Goal: Browse casually

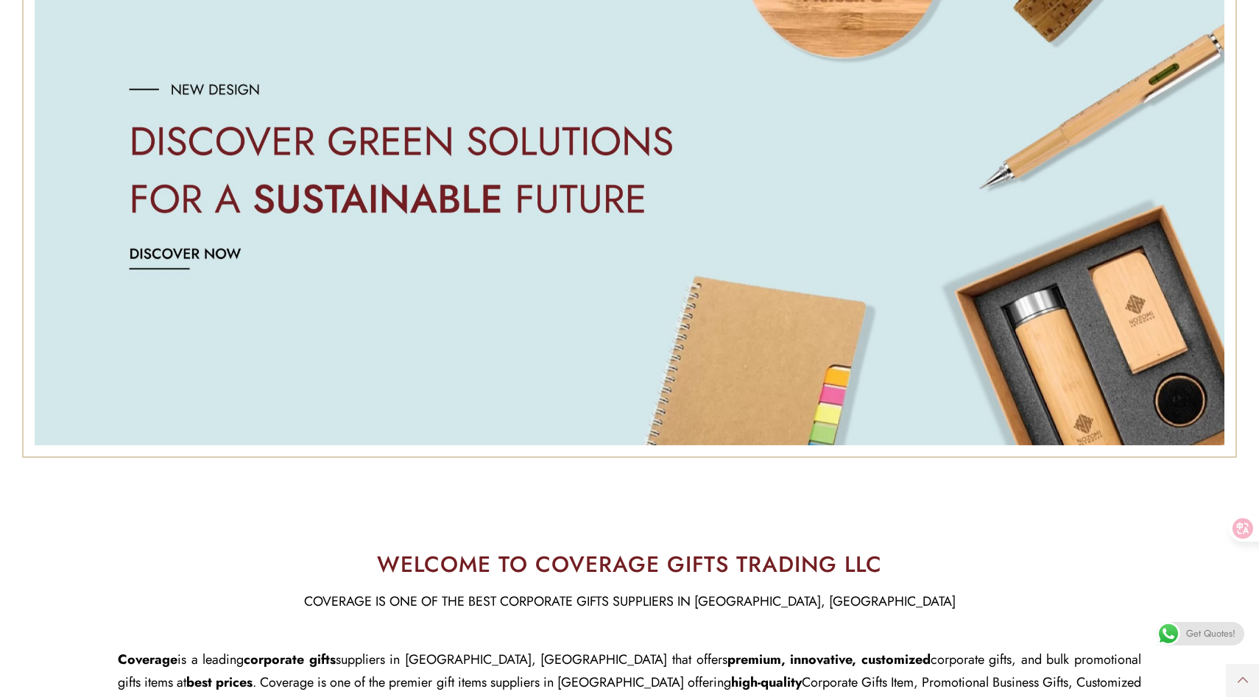
scroll to position [472, 0]
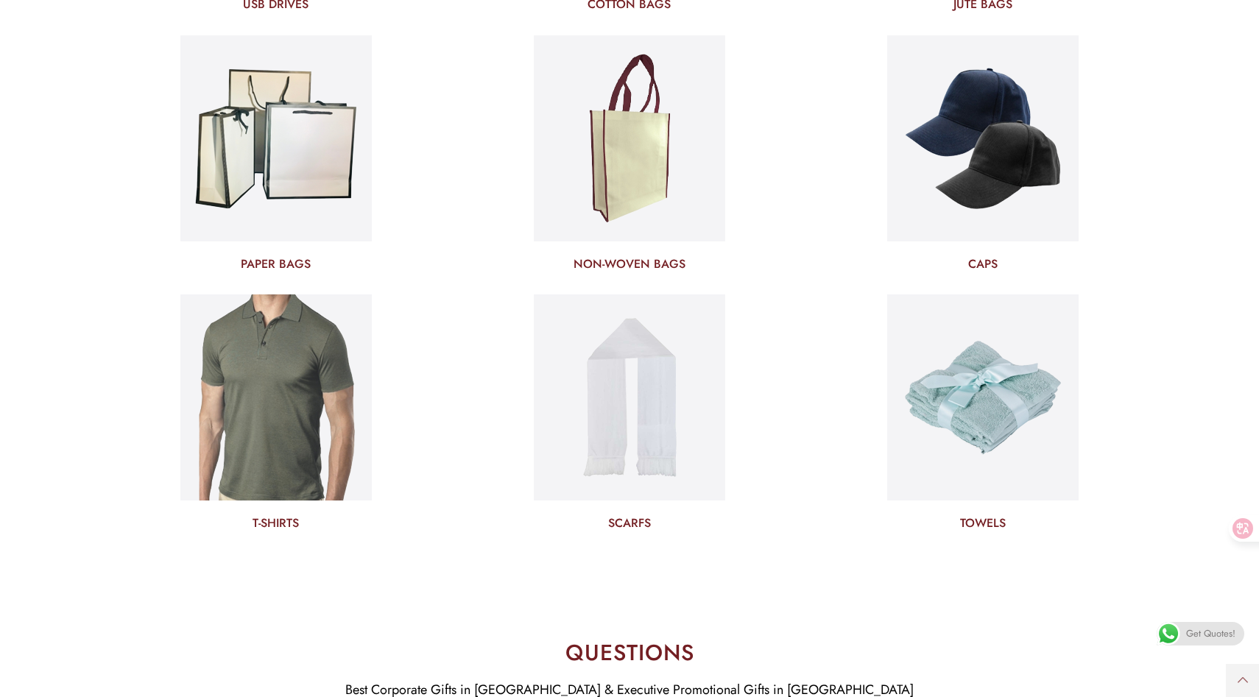
scroll to position [5355, 0]
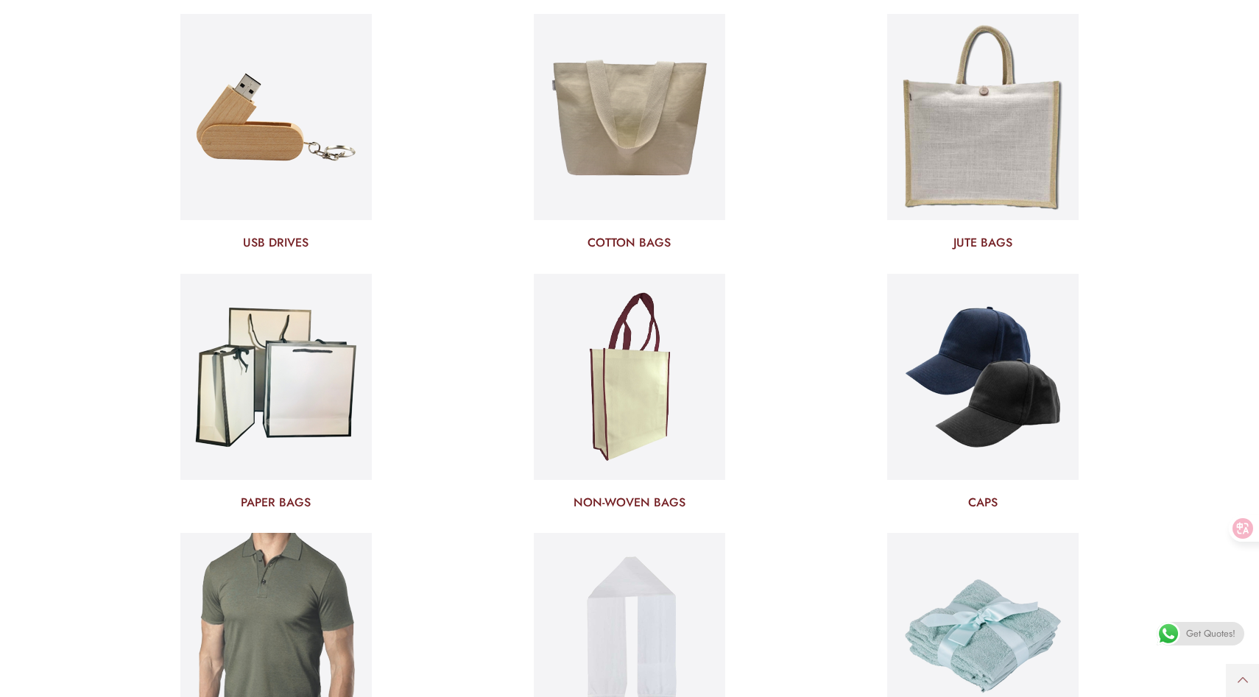
click at [1157, 374] on div "CAPS" at bounding box center [982, 403] width 353 height 259
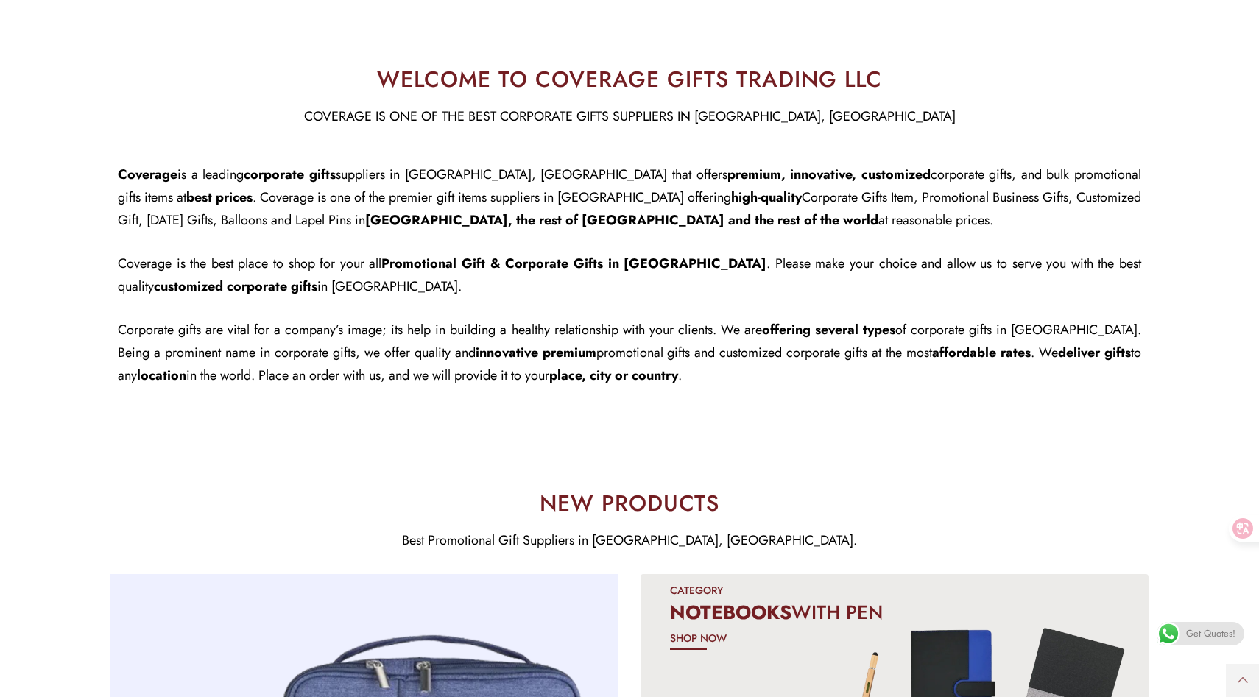
scroll to position [931, 0]
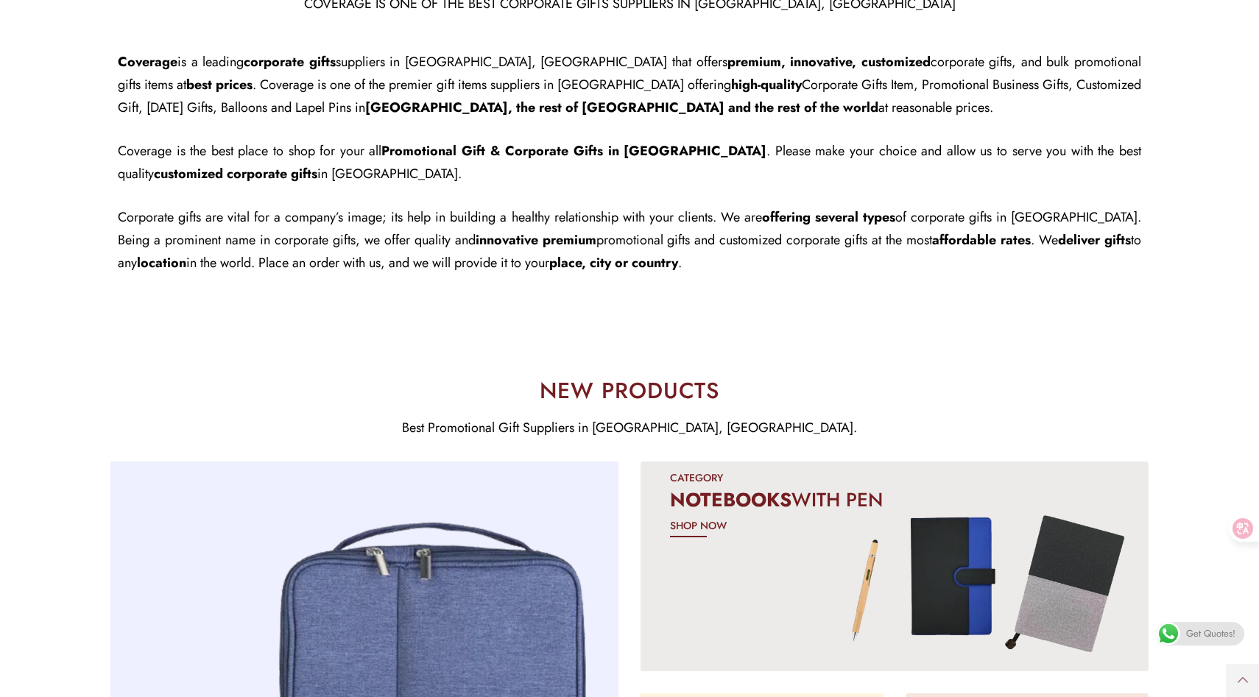
click at [1159, 397] on section "NEW PRODUCTS Best Promotional Gift Suppliers in [GEOGRAPHIC_DATA], [GEOGRAPHIC_…" at bounding box center [629, 410] width 1259 height 82
click at [1163, 412] on section "NEW PRODUCTS Best Promotional Gift Suppliers in [GEOGRAPHIC_DATA], [GEOGRAPHIC_…" at bounding box center [629, 410] width 1259 height 82
click at [1167, 375] on section "NEW PRODUCTS Best Promotional Gift Suppliers in [GEOGRAPHIC_DATA], [GEOGRAPHIC_…" at bounding box center [629, 410] width 1259 height 82
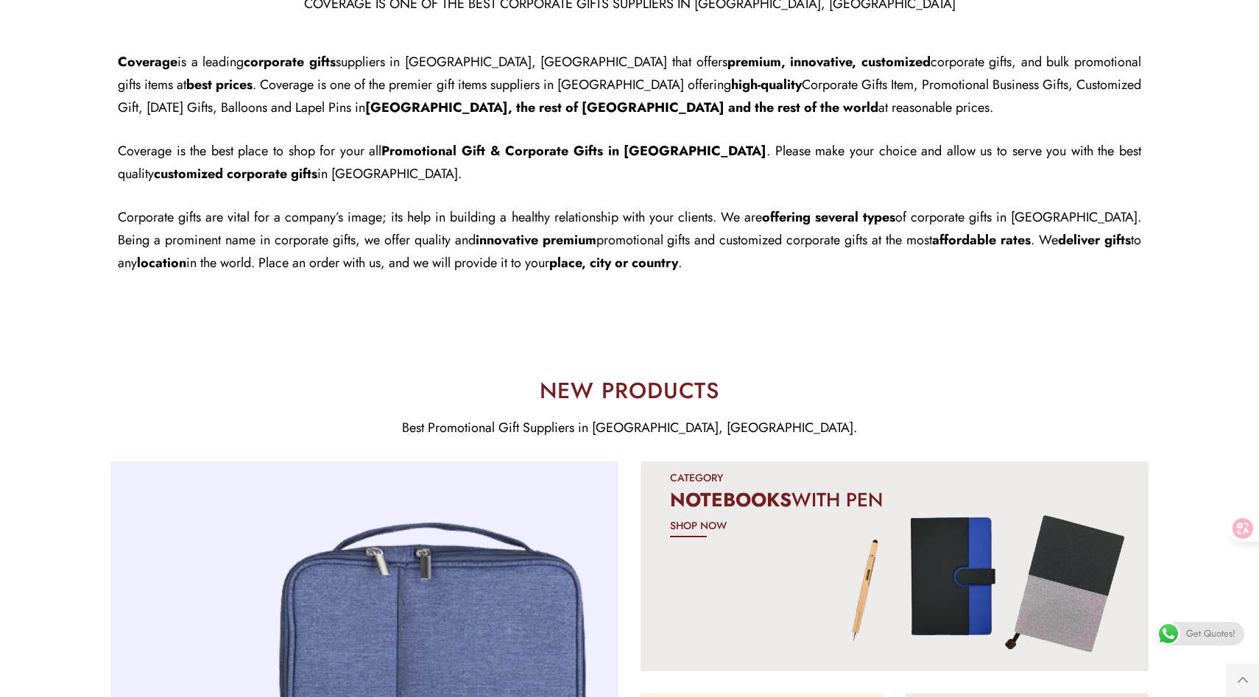
click at [1172, 383] on section "NEW PRODUCTS Best Promotional Gift Suppliers in [GEOGRAPHIC_DATA], [GEOGRAPHIC_…" at bounding box center [629, 410] width 1259 height 82
click at [1174, 403] on section "NEW PRODUCTS Best Promotional Gift Suppliers in [GEOGRAPHIC_DATA], [GEOGRAPHIC_…" at bounding box center [629, 410] width 1259 height 82
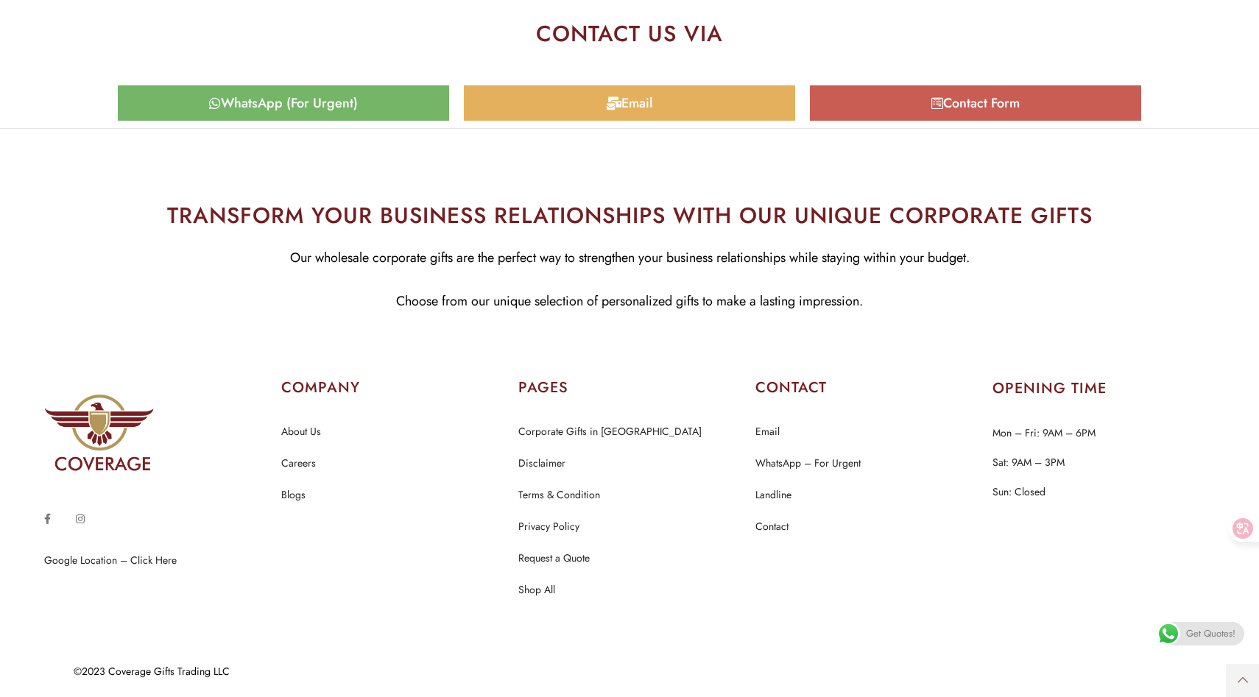
scroll to position [7182, 0]
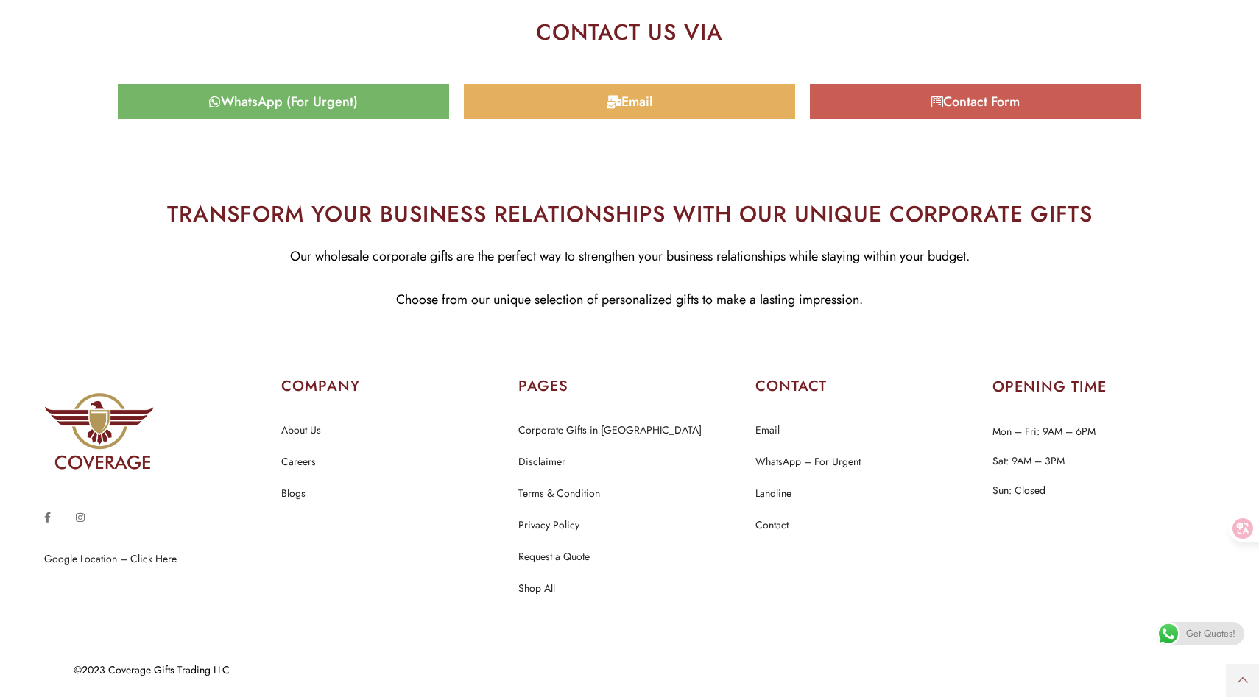
click at [1164, 428] on p "Mon – Fri: 9AM – 6PM Sat: 9AM – 3PM Sun: Closed" at bounding box center [1103, 461] width 222 height 88
click at [1165, 476] on p "Mon – Fri: 9AM – 6PM Sat: 9AM – 3PM Sun: Closed" at bounding box center [1103, 461] width 222 height 88
